Goal: Information Seeking & Learning: Learn about a topic

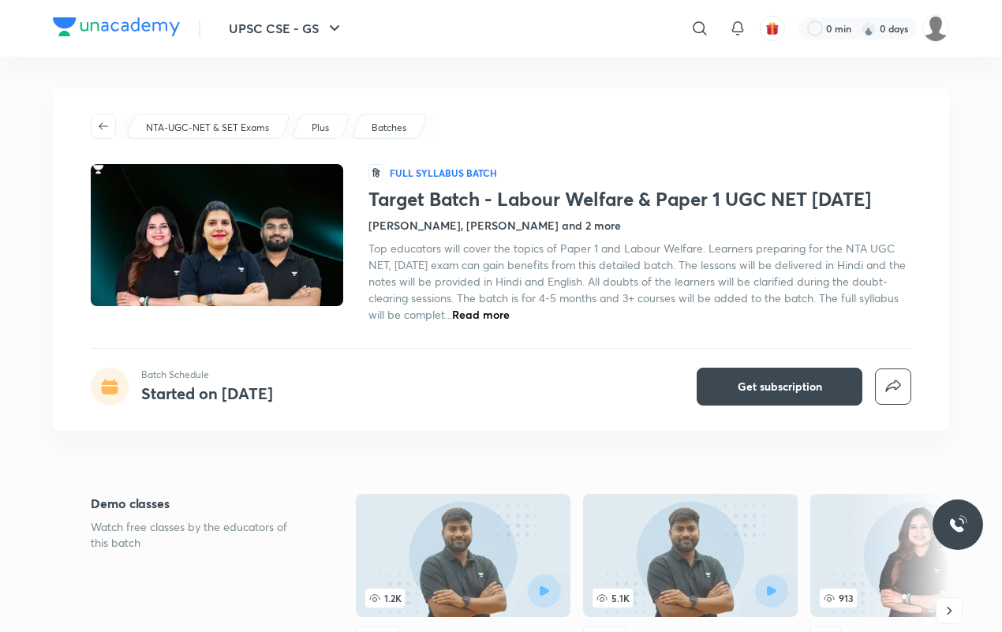
click at [470, 219] on h4 "[PERSON_NAME], [PERSON_NAME] and 2 more" at bounding box center [495, 225] width 253 height 17
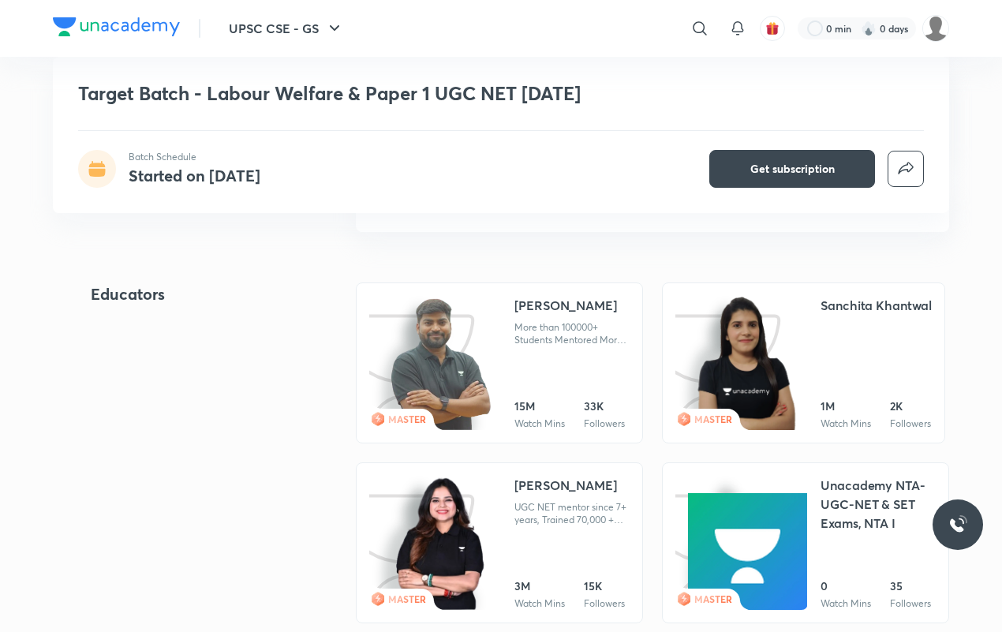
scroll to position [1635, 0]
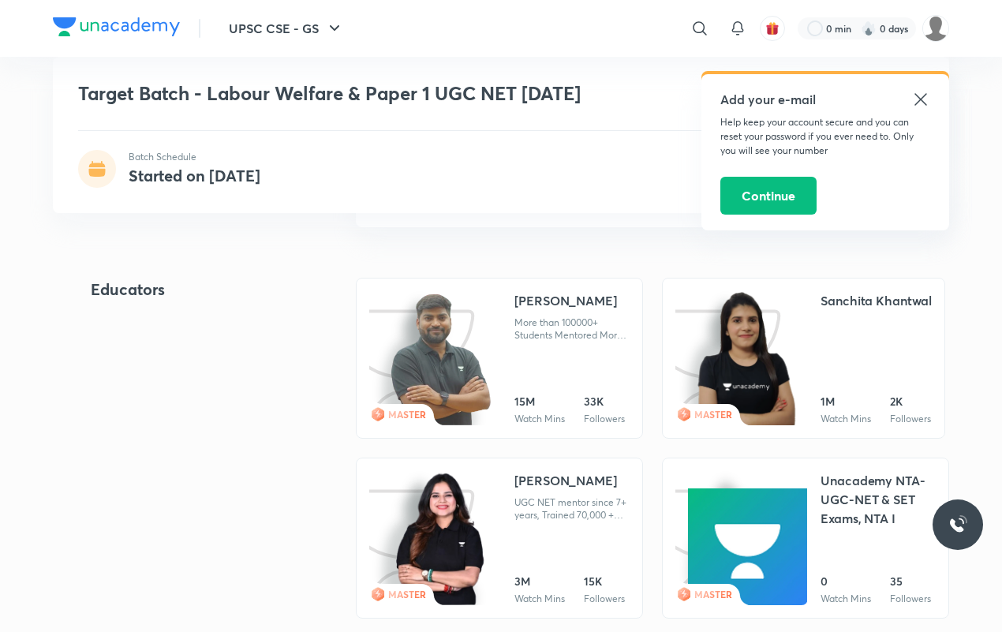
click at [819, 314] on link "MASTER [PERSON_NAME] 1M Watch Mins 2K Followers" at bounding box center [803, 358] width 283 height 161
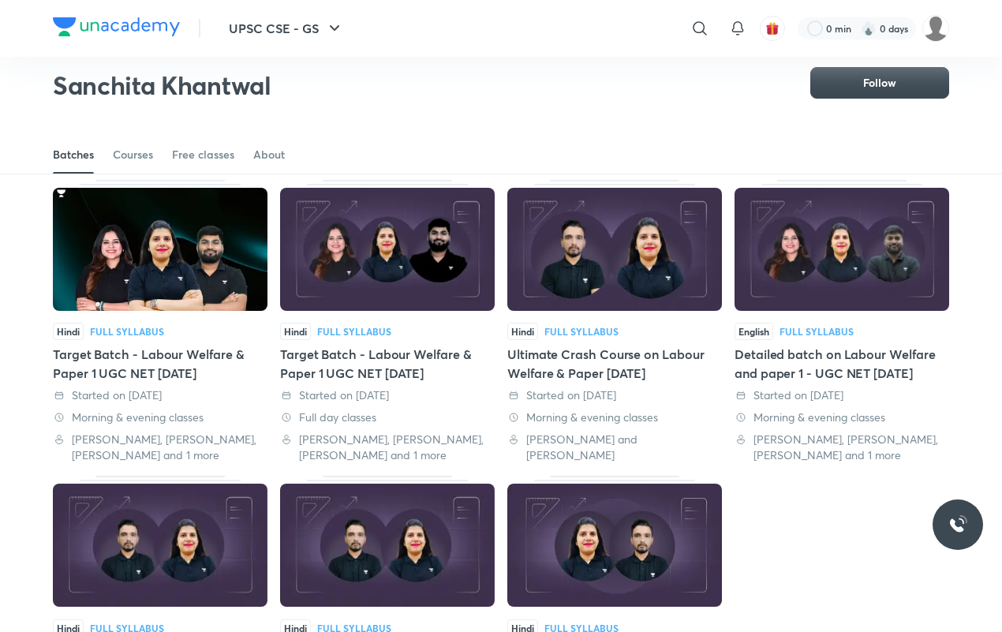
click at [289, 163] on div "Batches Courses Free classes About" at bounding box center [501, 155] width 897 height 38
click at [266, 160] on div "About" at bounding box center [269, 155] width 32 height 16
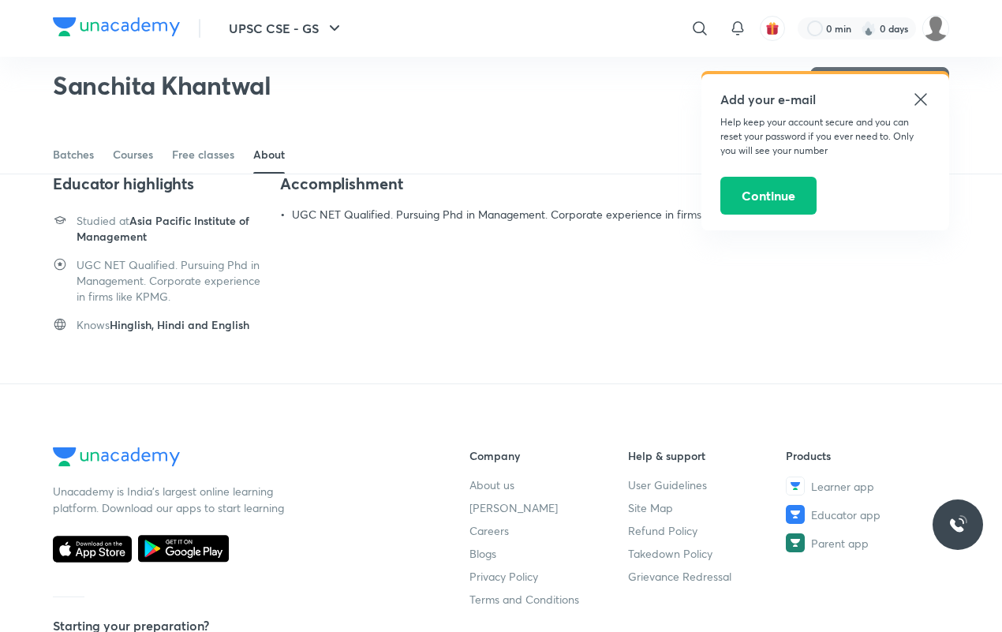
click at [576, 365] on div "Educator highlights Studied at Asia Pacific Institute of Management UGC NET Qua…" at bounding box center [501, 279] width 1002 height 211
click at [921, 104] on icon at bounding box center [921, 99] width 19 height 19
